Goal: Find specific page/section: Find specific page/section

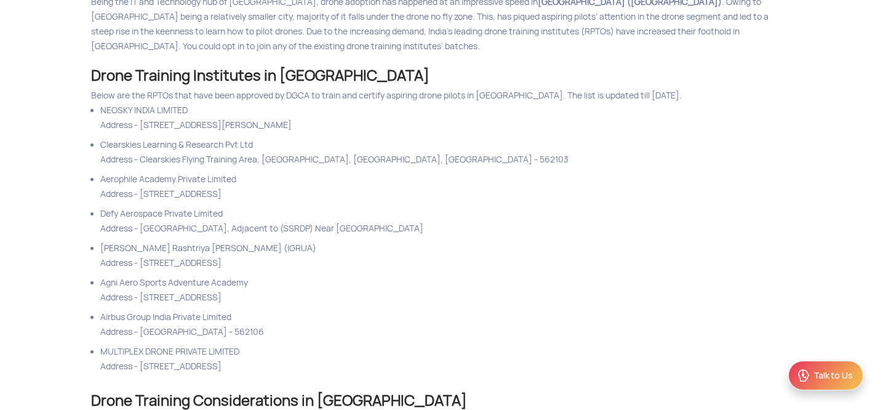
scroll to position [343, 0]
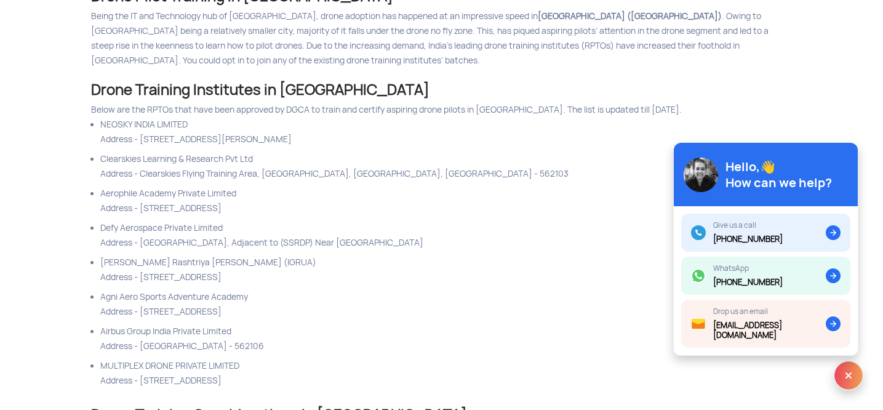
click at [296, 310] on li "Agni Aero Sports Adventure Academy Address - [STREET_ADDRESS]" at bounding box center [446, 306] width 692 height 34
click at [295, 318] on li "Agni Aero Sports Adventure Academy Address - [STREET_ADDRESS]" at bounding box center [446, 306] width 692 height 34
click at [162, 297] on li "Agni Aero Sports Adventure Academy Address - [STREET_ADDRESS]" at bounding box center [446, 306] width 692 height 34
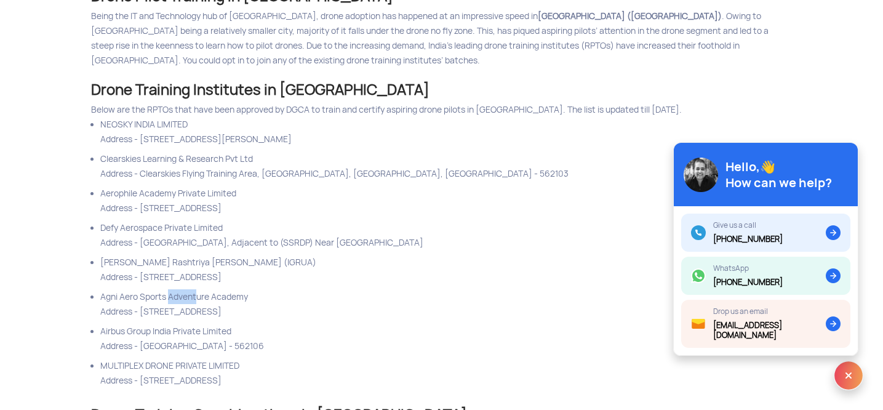
click at [162, 297] on li "Agni Aero Sports Adventure Academy Address - [STREET_ADDRESS]" at bounding box center [446, 306] width 692 height 34
copy li "Agni Aero Sports Adventure Academy"
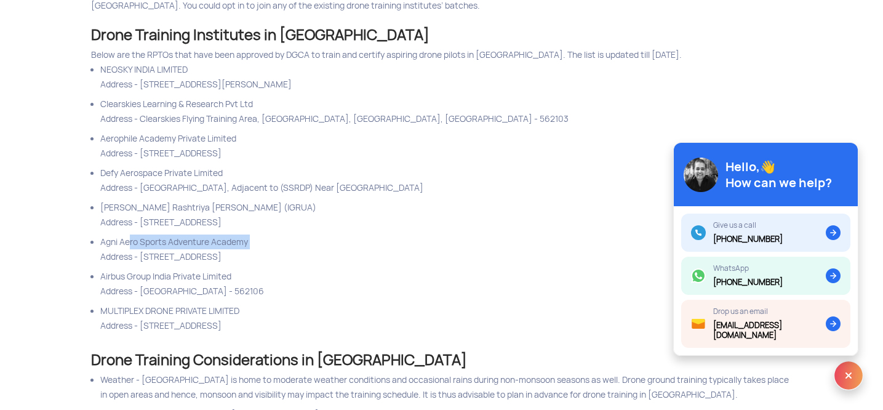
scroll to position [401, 0]
